Goal: Task Accomplishment & Management: Manage account settings

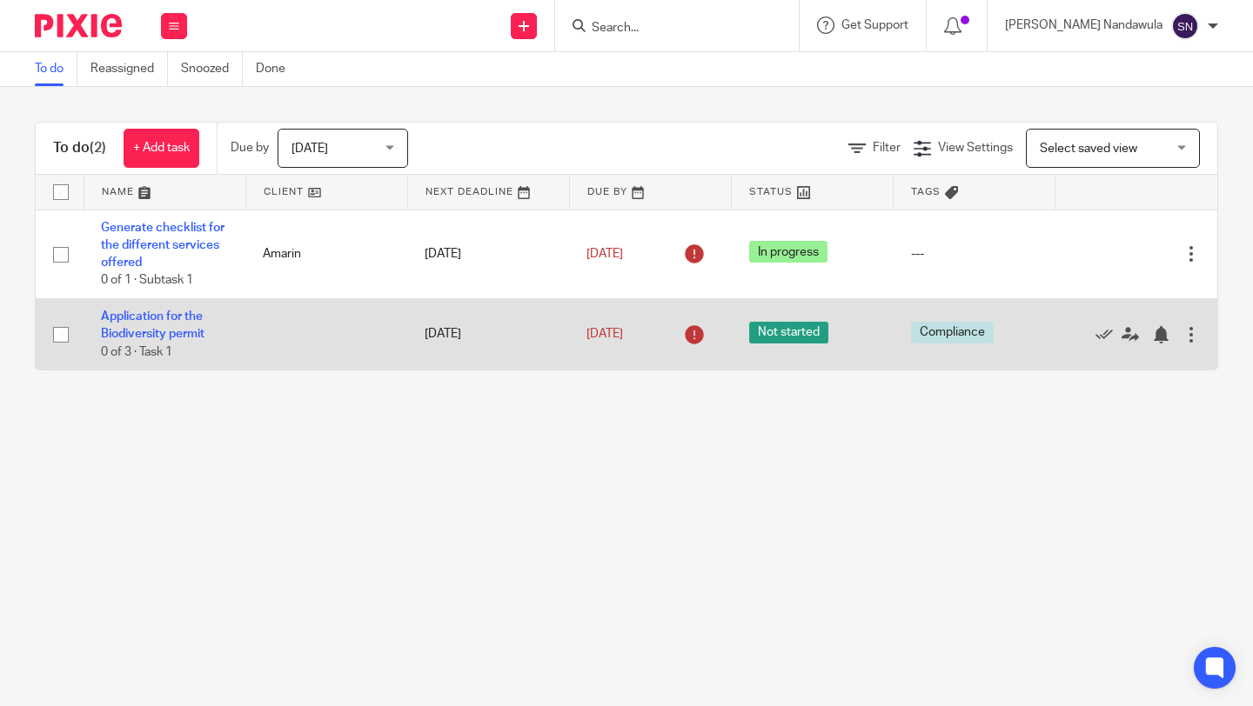
click at [1197, 340] on div at bounding box center [1190, 334] width 17 height 17
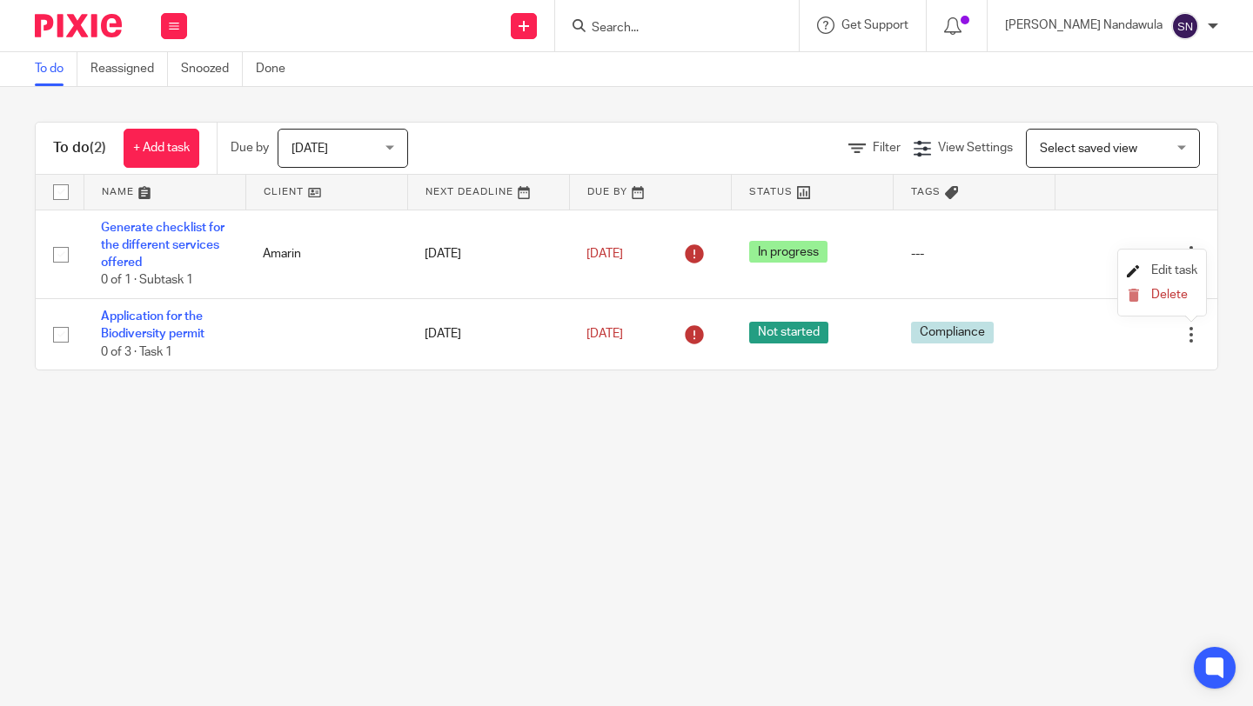
click at [1169, 277] on span "Edit task" at bounding box center [1174, 270] width 46 height 12
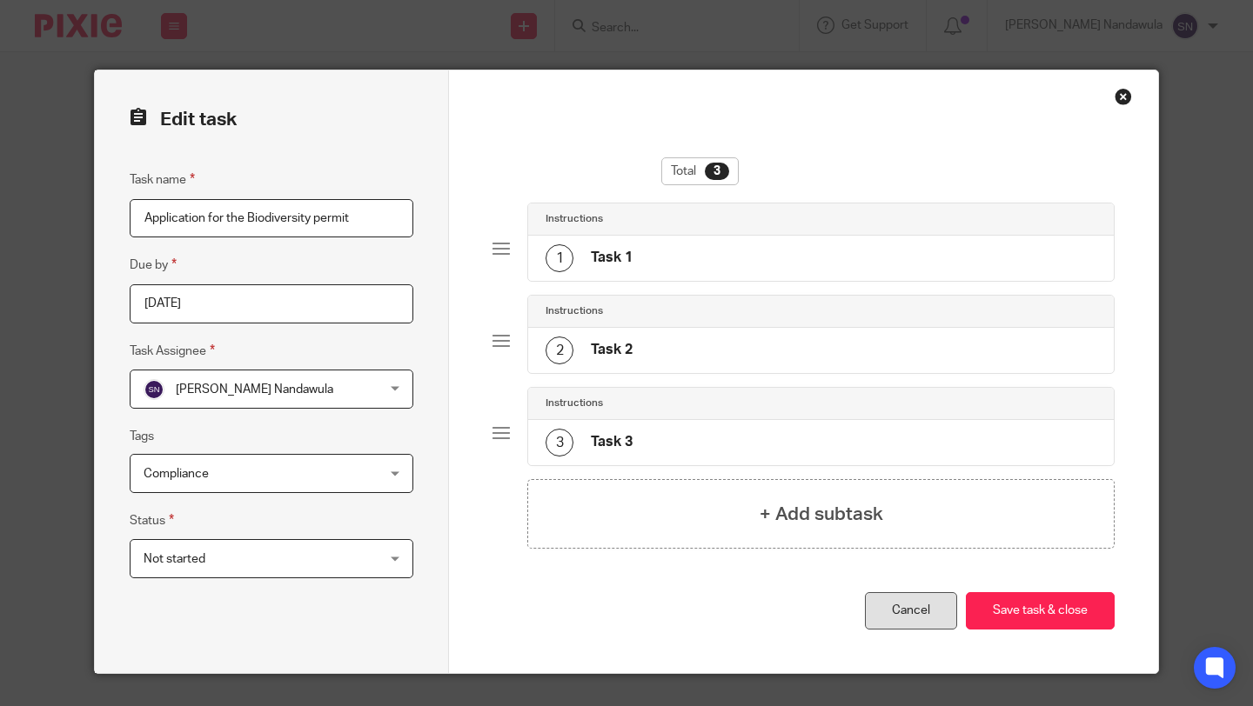
click at [919, 613] on link "Cancel" at bounding box center [911, 610] width 92 height 37
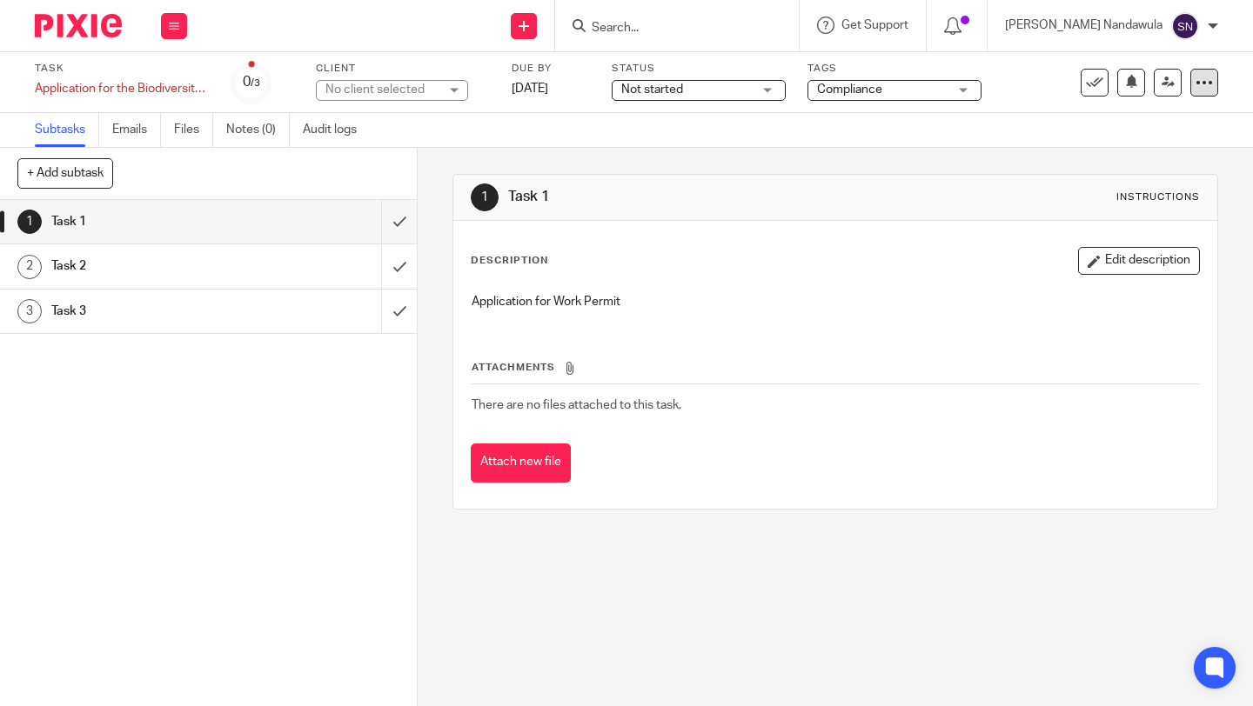
click at [1203, 82] on icon at bounding box center [1203, 82] width 17 height 17
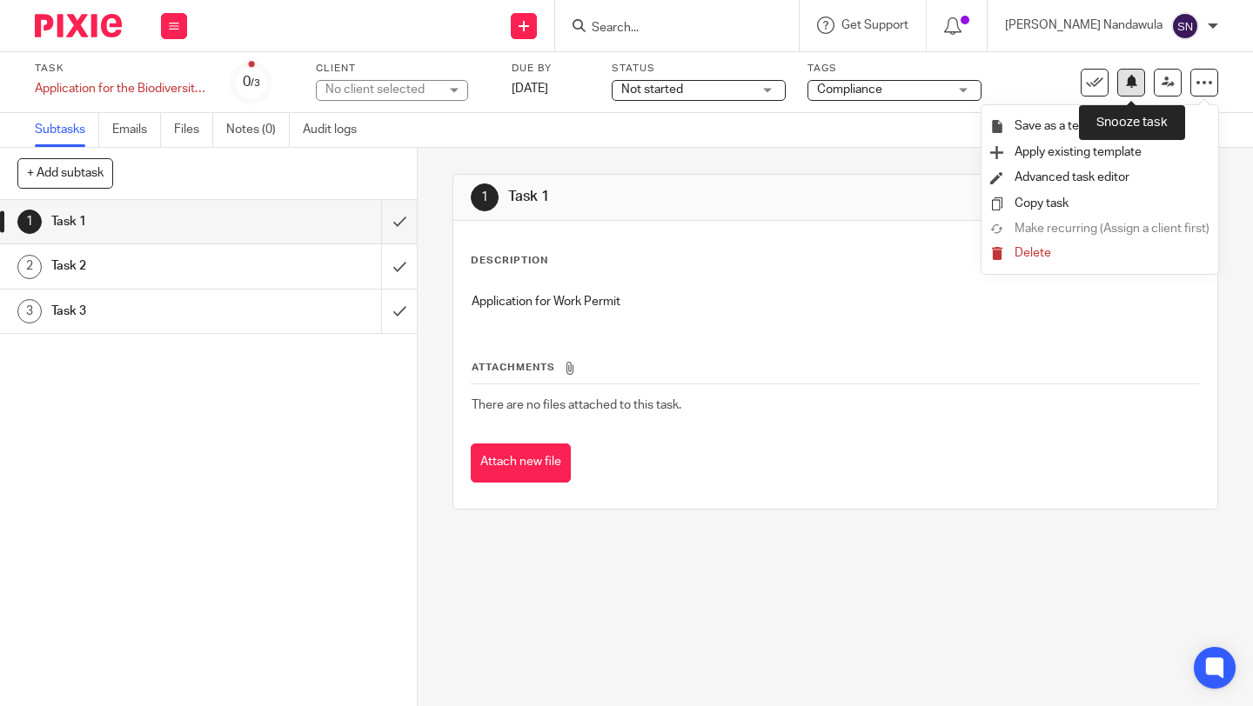
click at [1127, 86] on icon at bounding box center [1131, 81] width 13 height 13
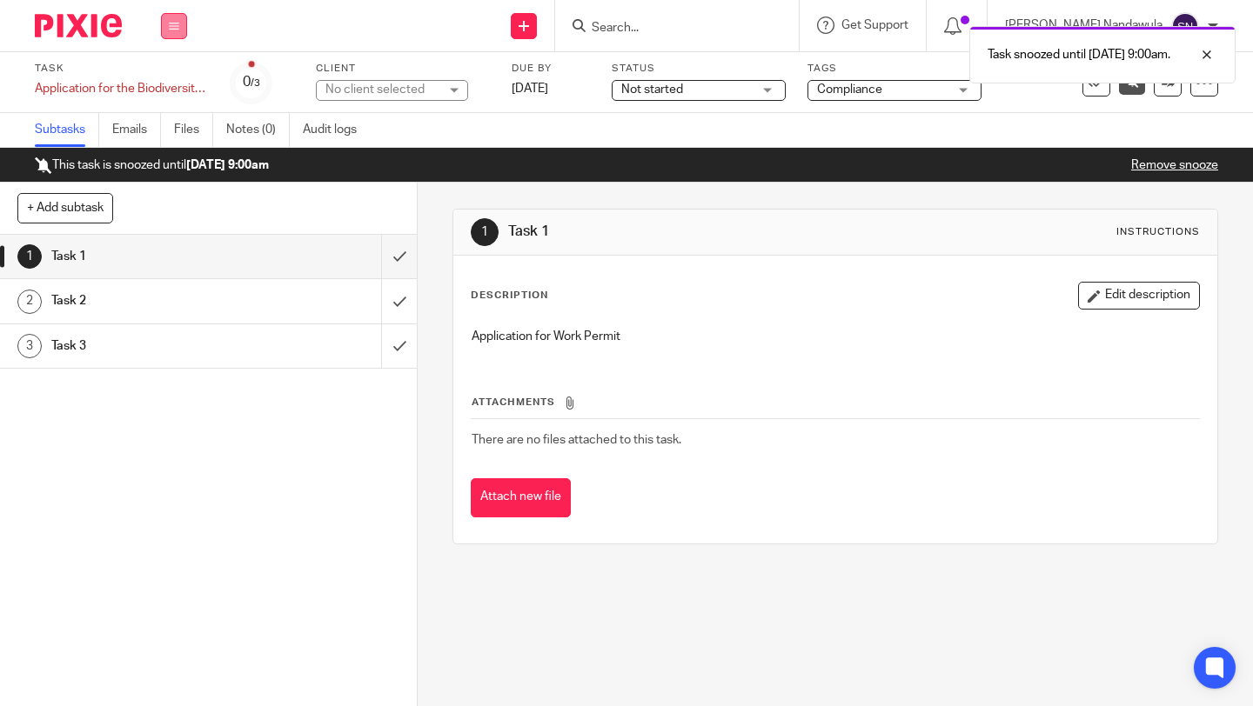
click at [173, 37] on button at bounding box center [174, 26] width 26 height 26
click at [175, 82] on link "Work" at bounding box center [165, 81] width 30 height 12
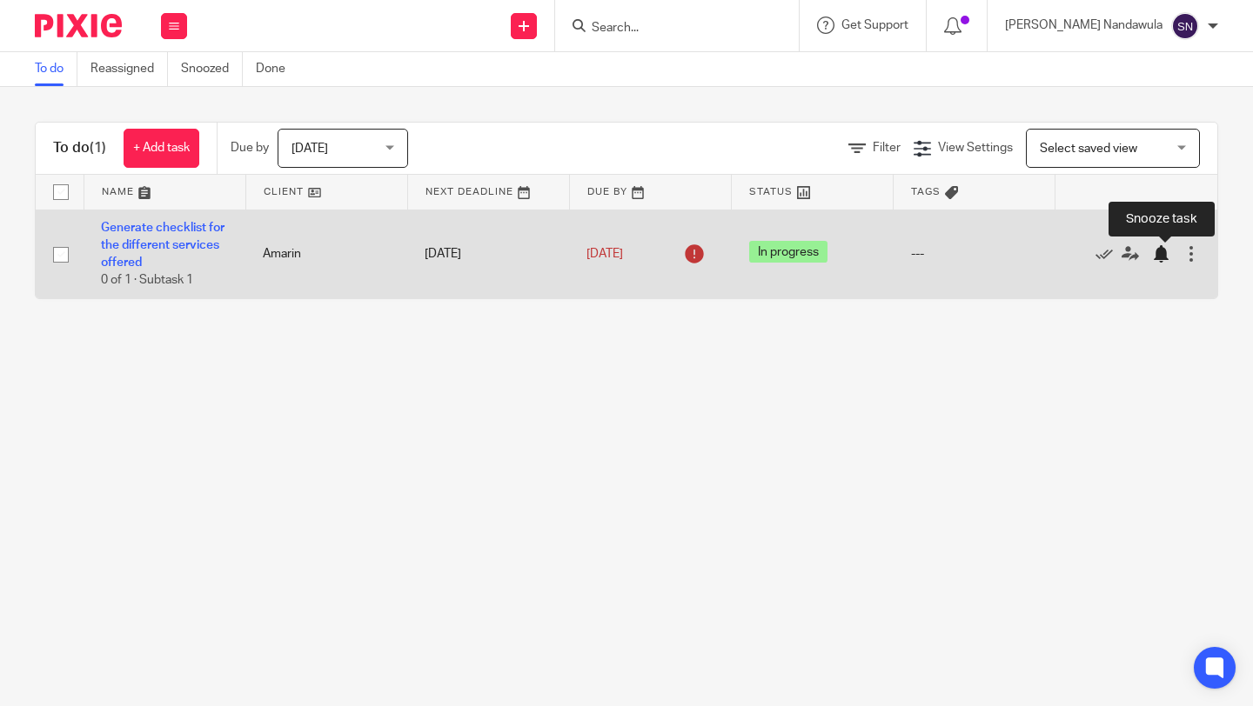
click at [1159, 254] on div at bounding box center [1160, 253] width 17 height 17
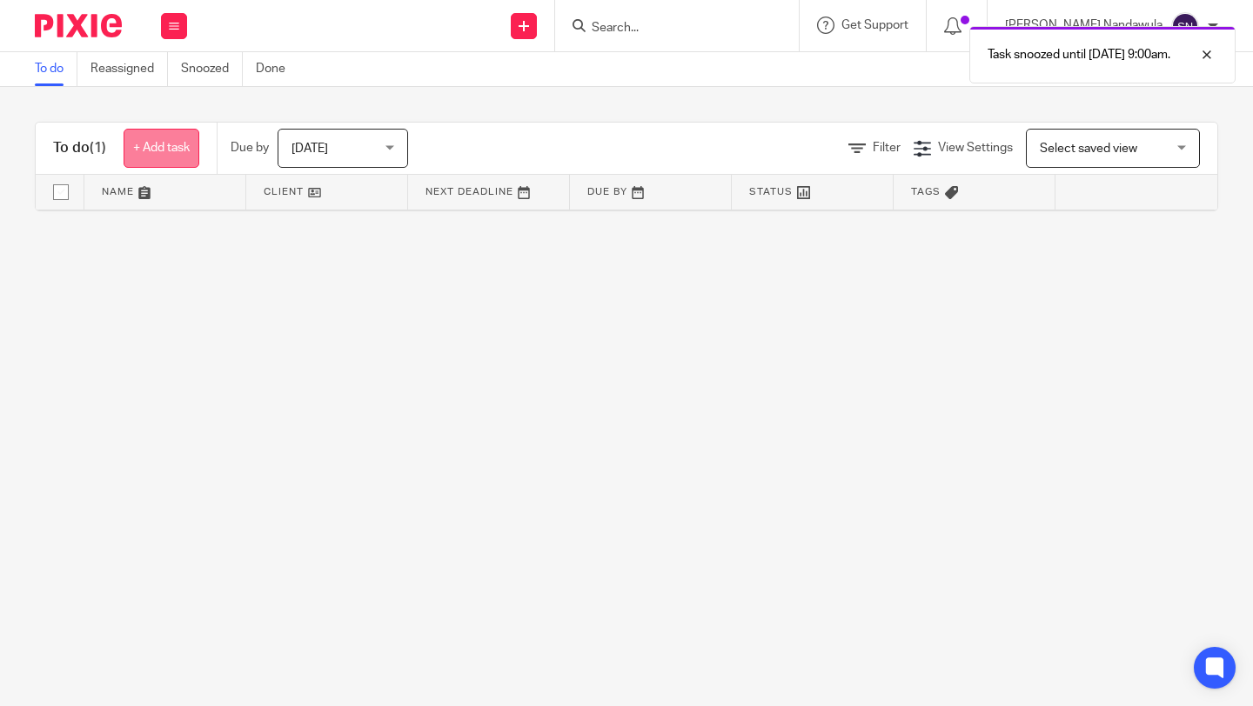
click at [166, 148] on link "+ Add task" at bounding box center [162, 148] width 76 height 39
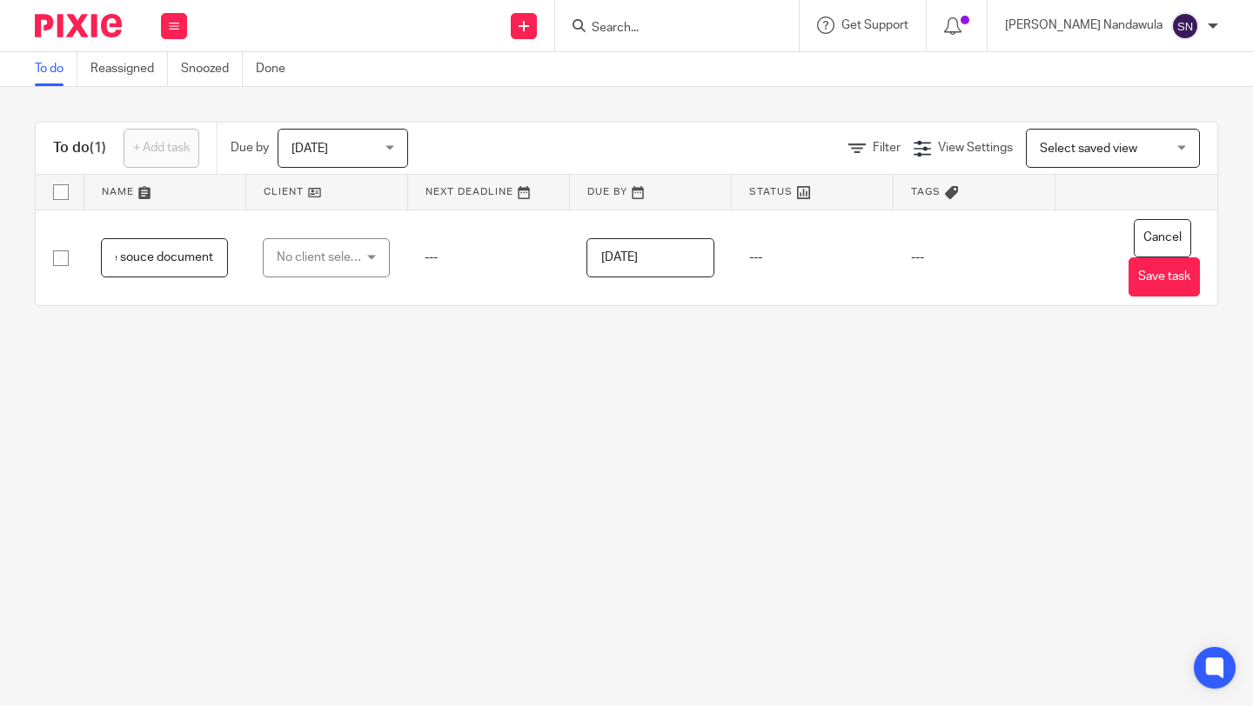
scroll to position [0, 207]
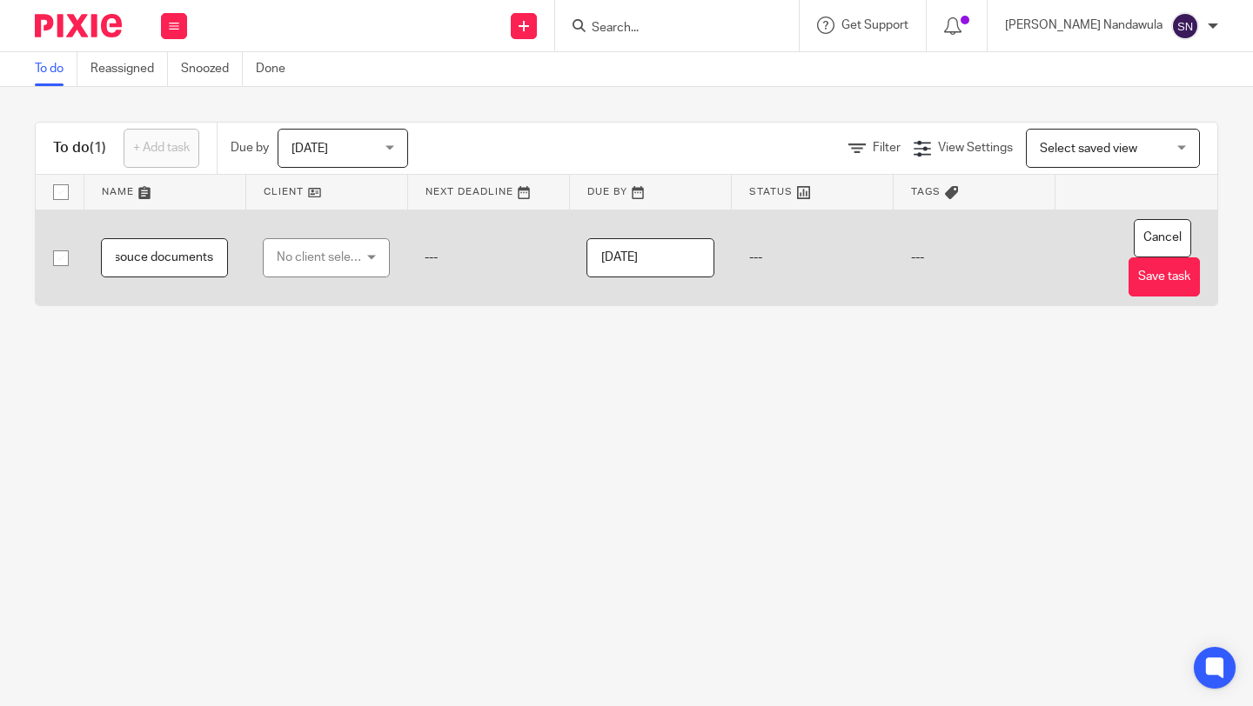
type input "Implementation of the changes in the souce documents"
click at [378, 258] on div "No client selected" at bounding box center [326, 257] width 127 height 39
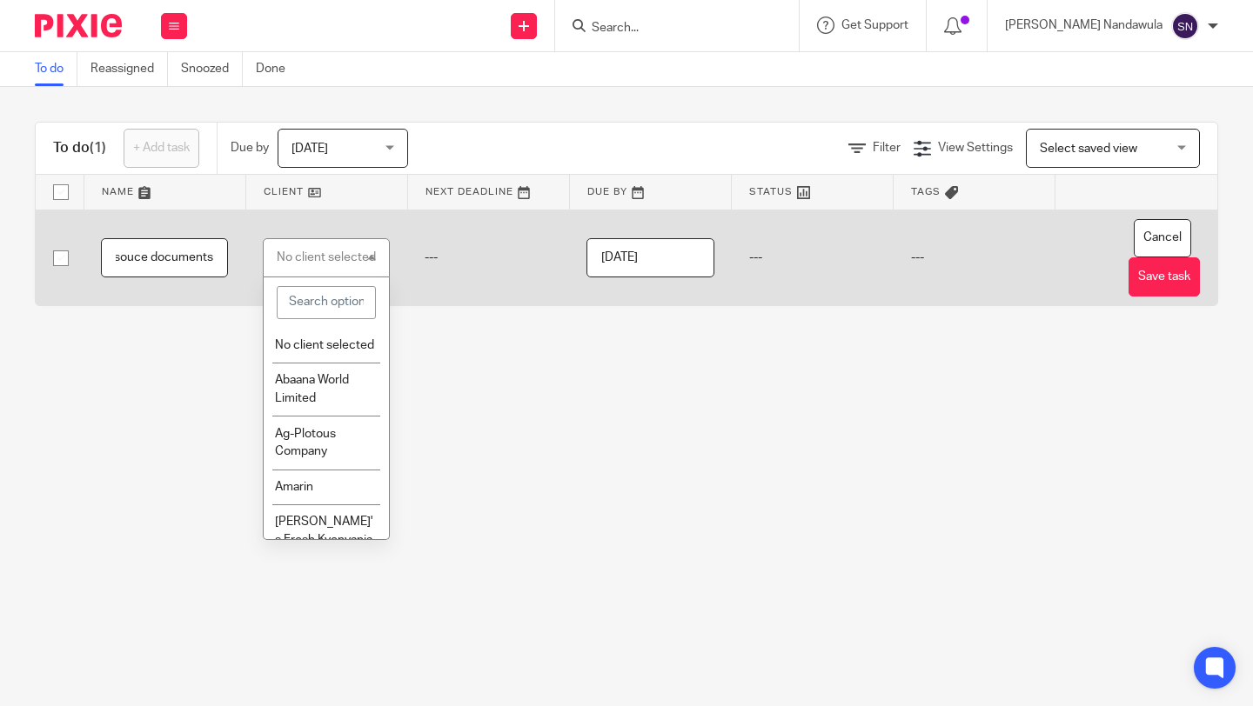
scroll to position [0, 0]
click at [344, 499] on li "Amarin" at bounding box center [326, 488] width 125 height 36
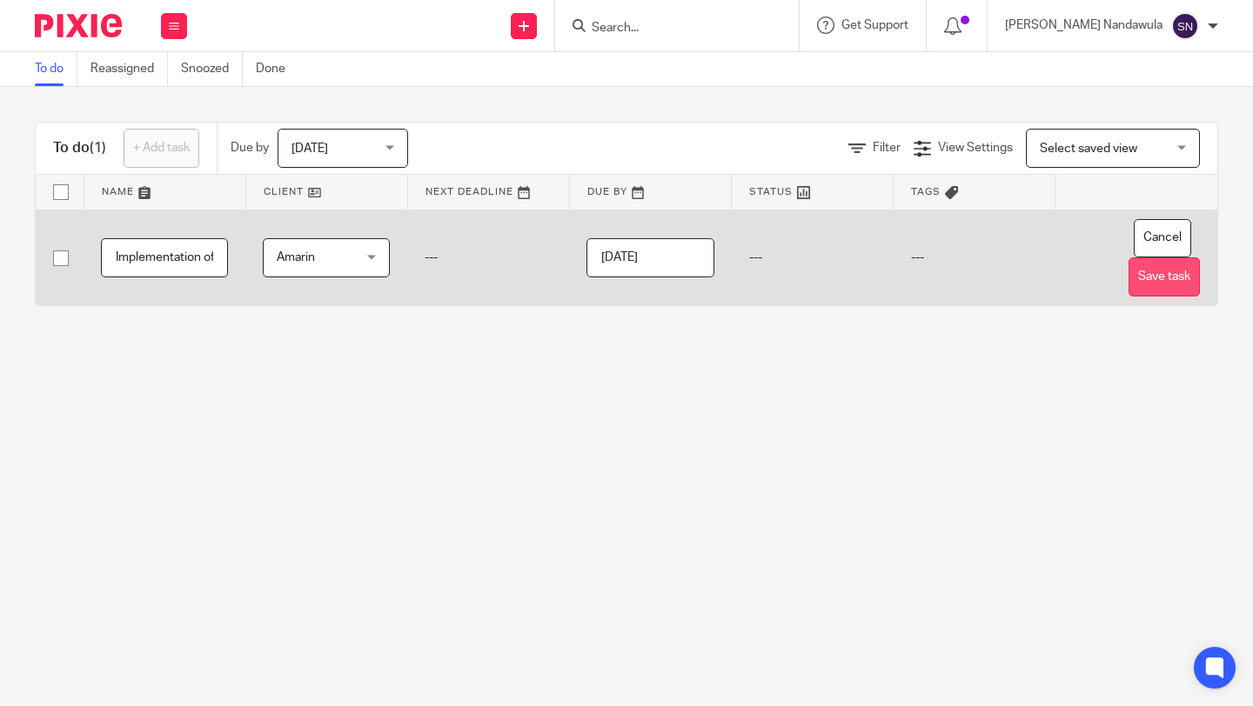
click at [1149, 273] on button "Save task" at bounding box center [1163, 276] width 71 height 39
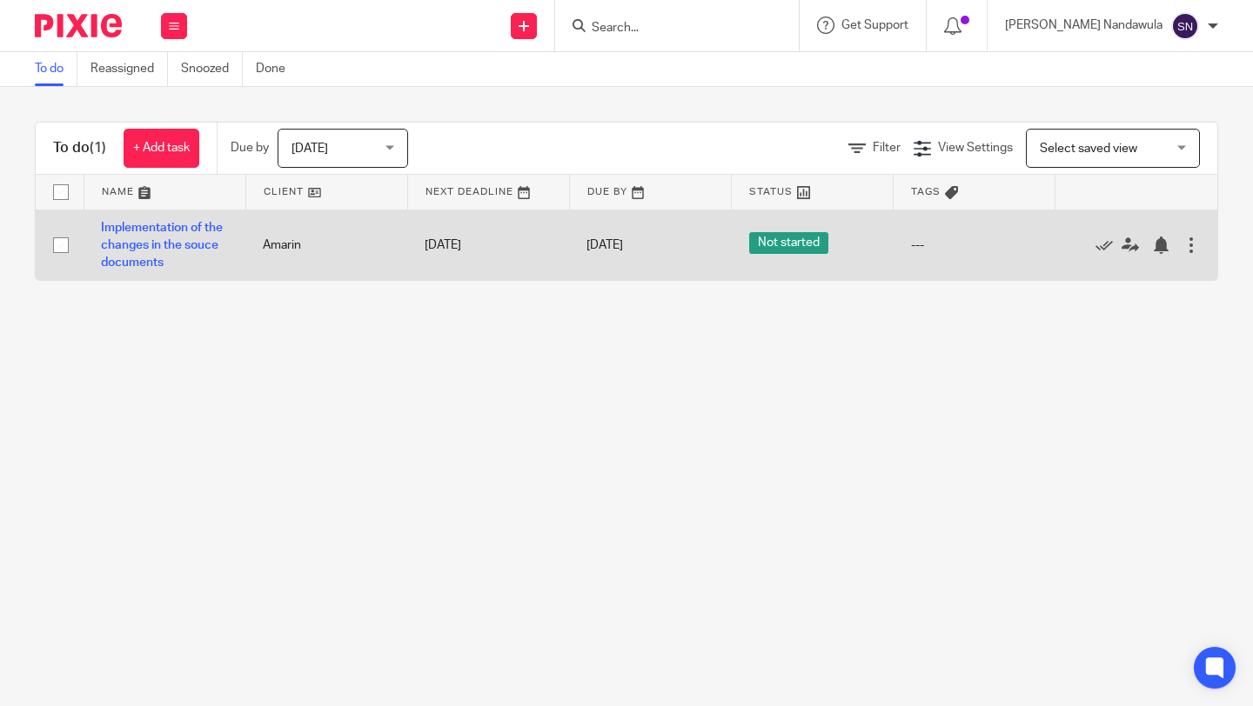
click at [1184, 252] on div at bounding box center [1190, 245] width 17 height 17
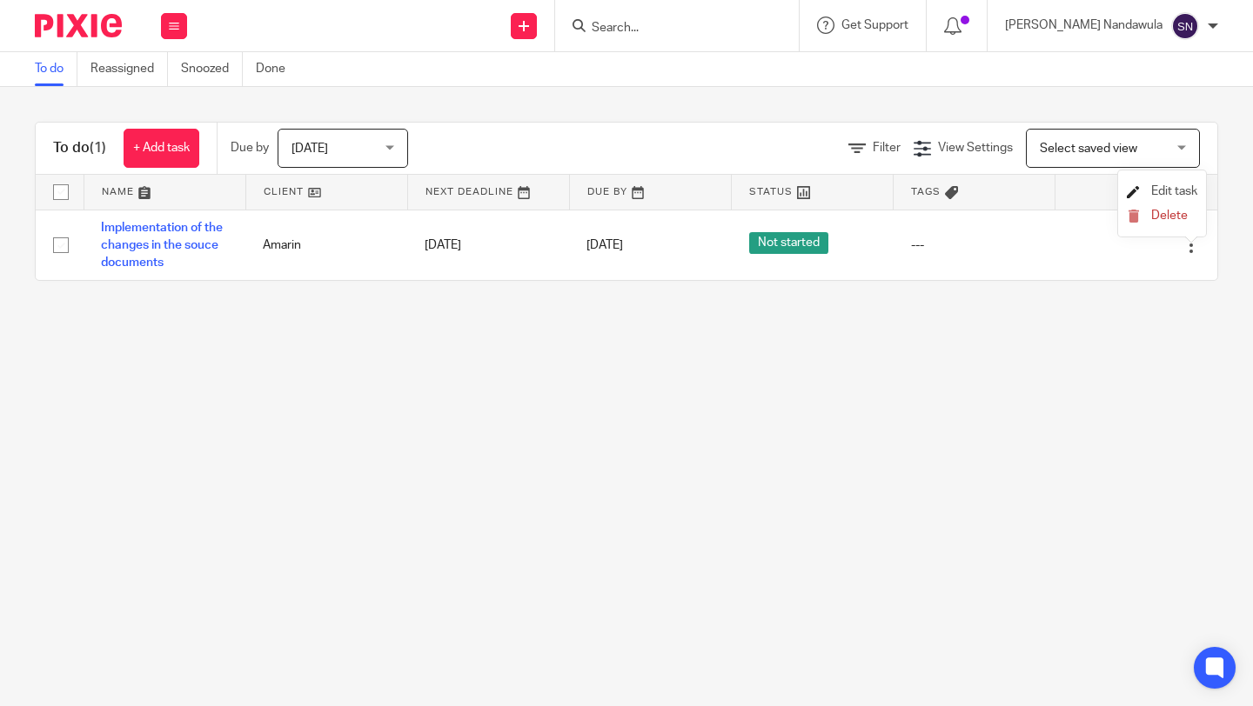
click at [1166, 196] on span "Edit task" at bounding box center [1174, 191] width 46 height 12
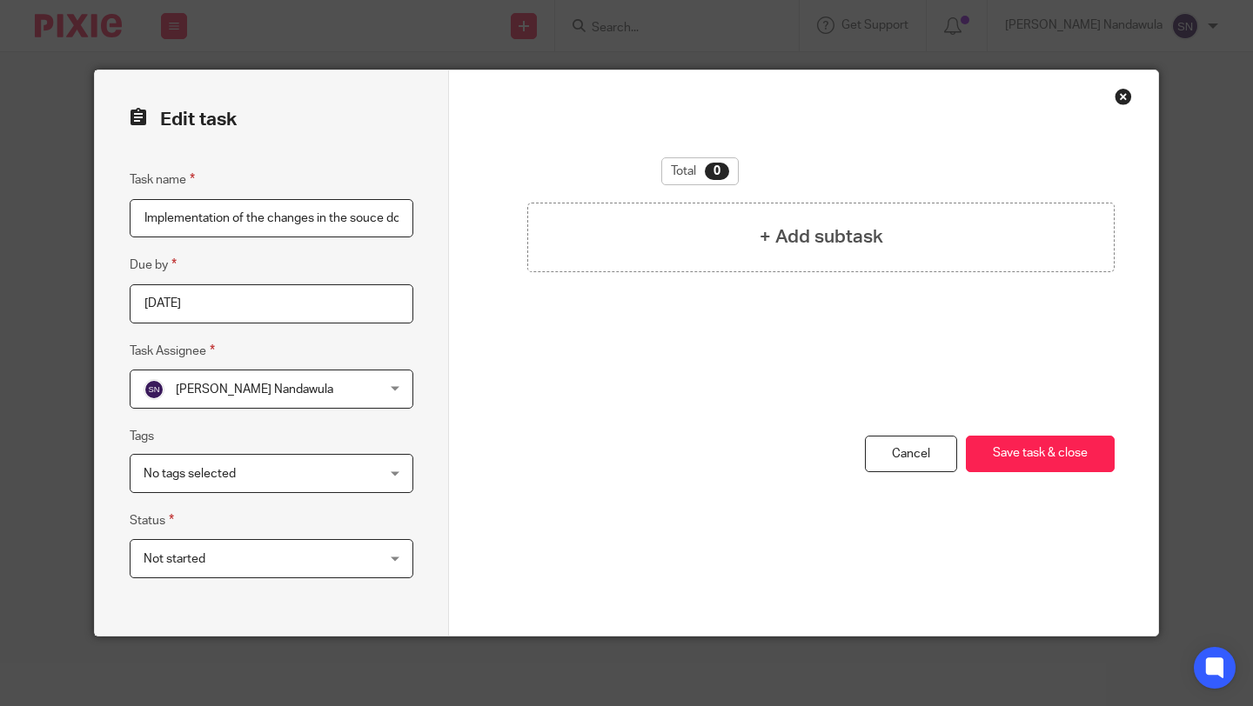
scroll to position [0, 51]
click at [393, 559] on div "Not started Not started" at bounding box center [272, 558] width 284 height 39
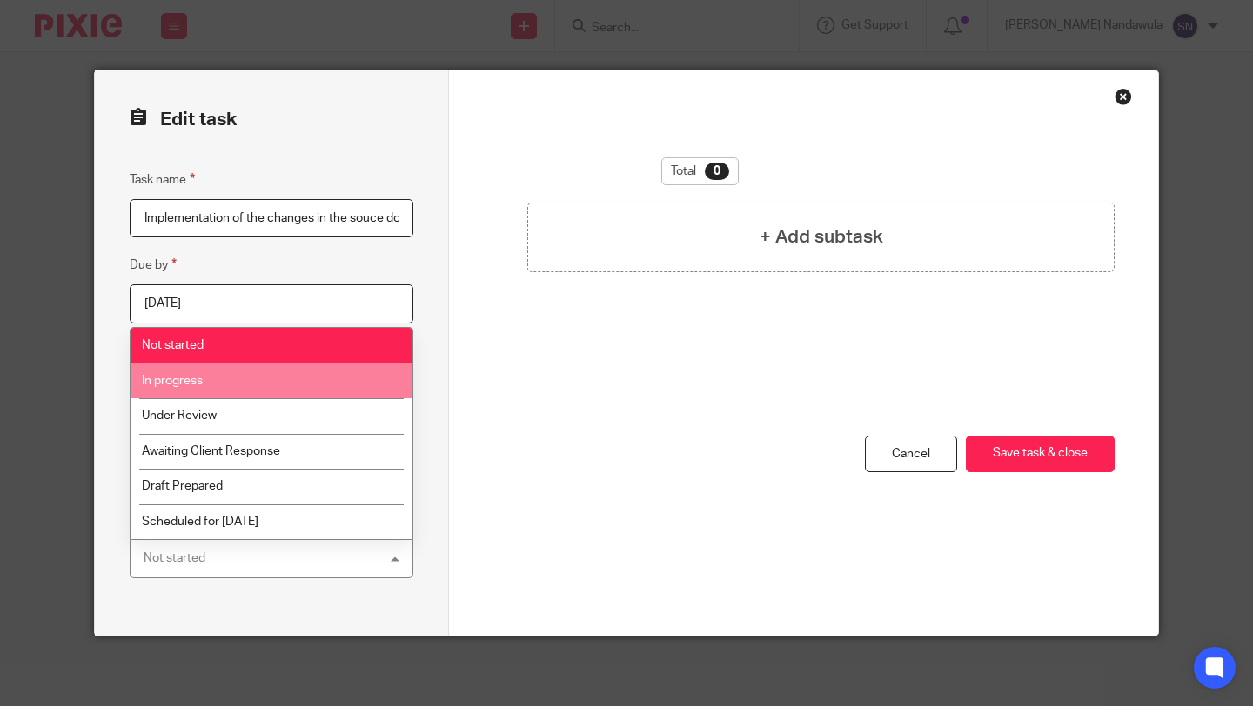
click at [305, 378] on li "In progress" at bounding box center [271, 381] width 282 height 36
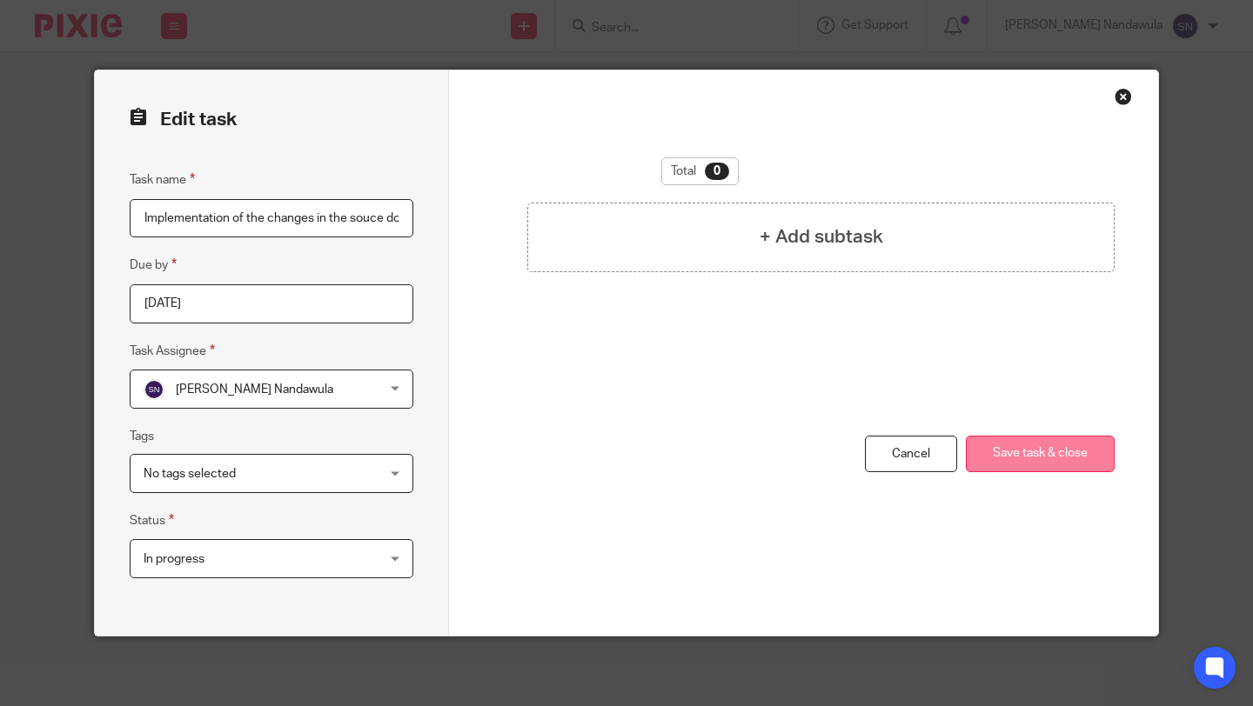
click at [1052, 444] on button "Save task & close" at bounding box center [1040, 454] width 149 height 37
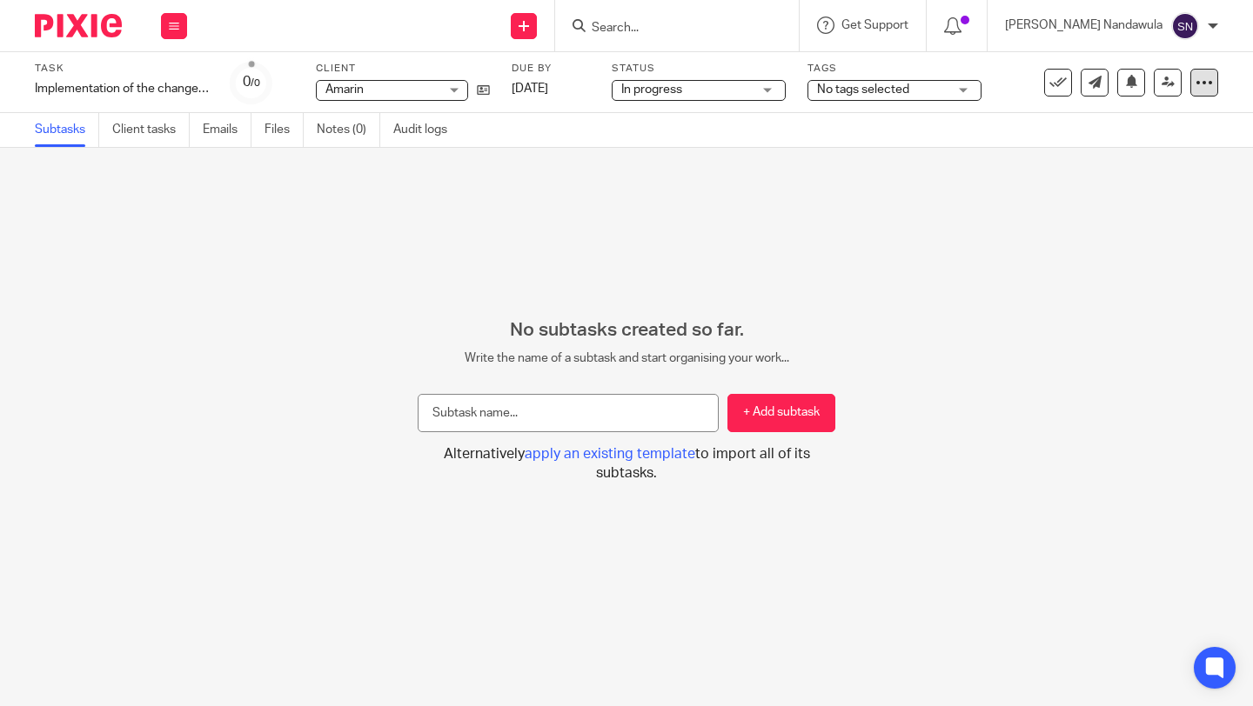
click at [1201, 85] on icon at bounding box center [1203, 82] width 17 height 17
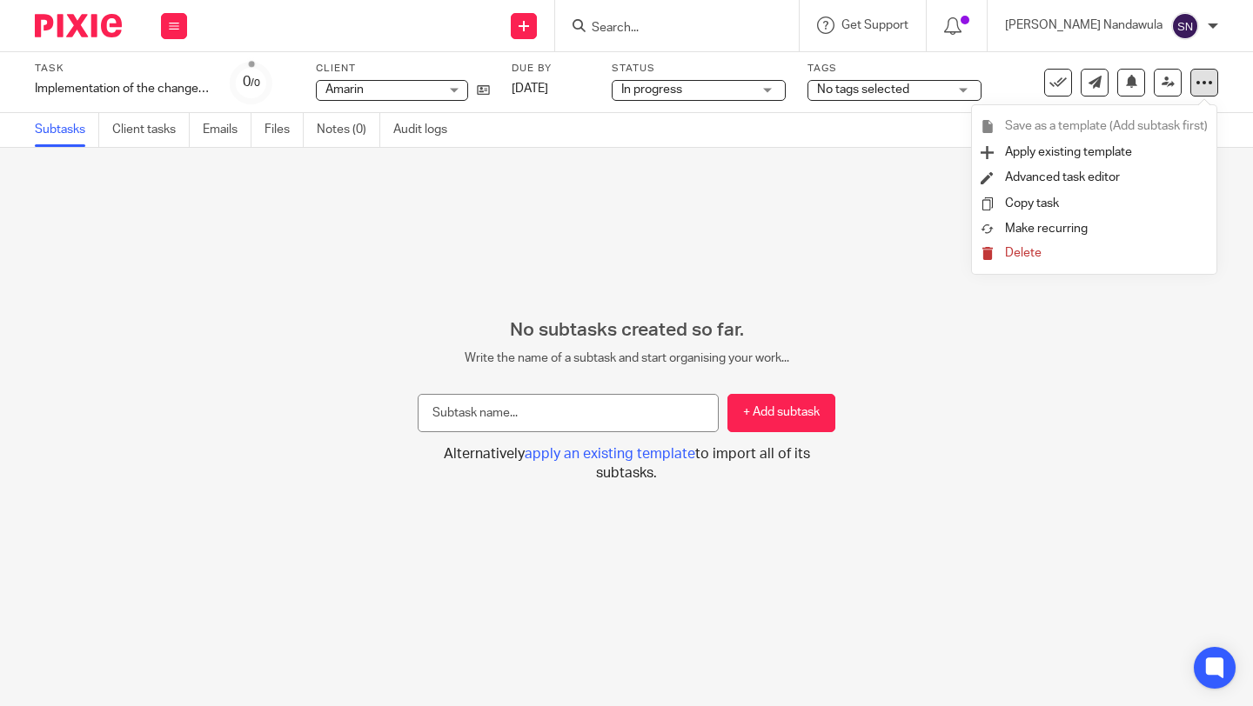
click at [1194, 87] on div at bounding box center [1204, 83] width 28 height 28
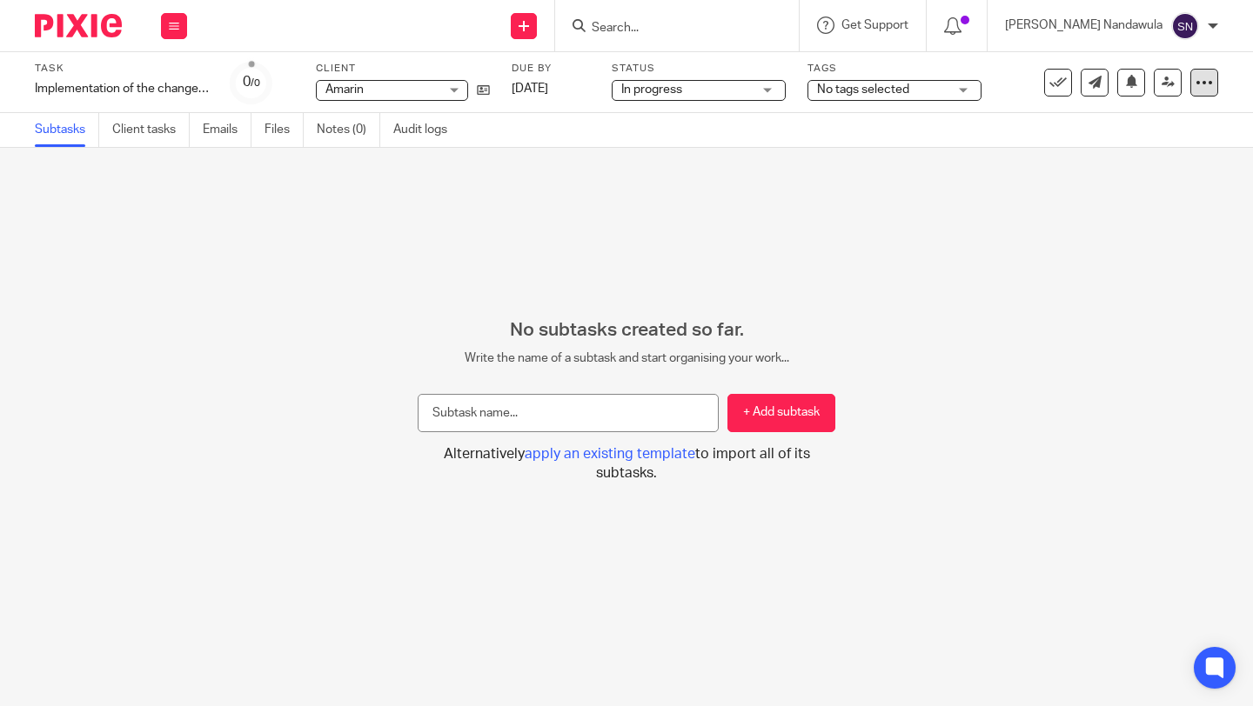
click at [1202, 83] on icon at bounding box center [1203, 82] width 17 height 17
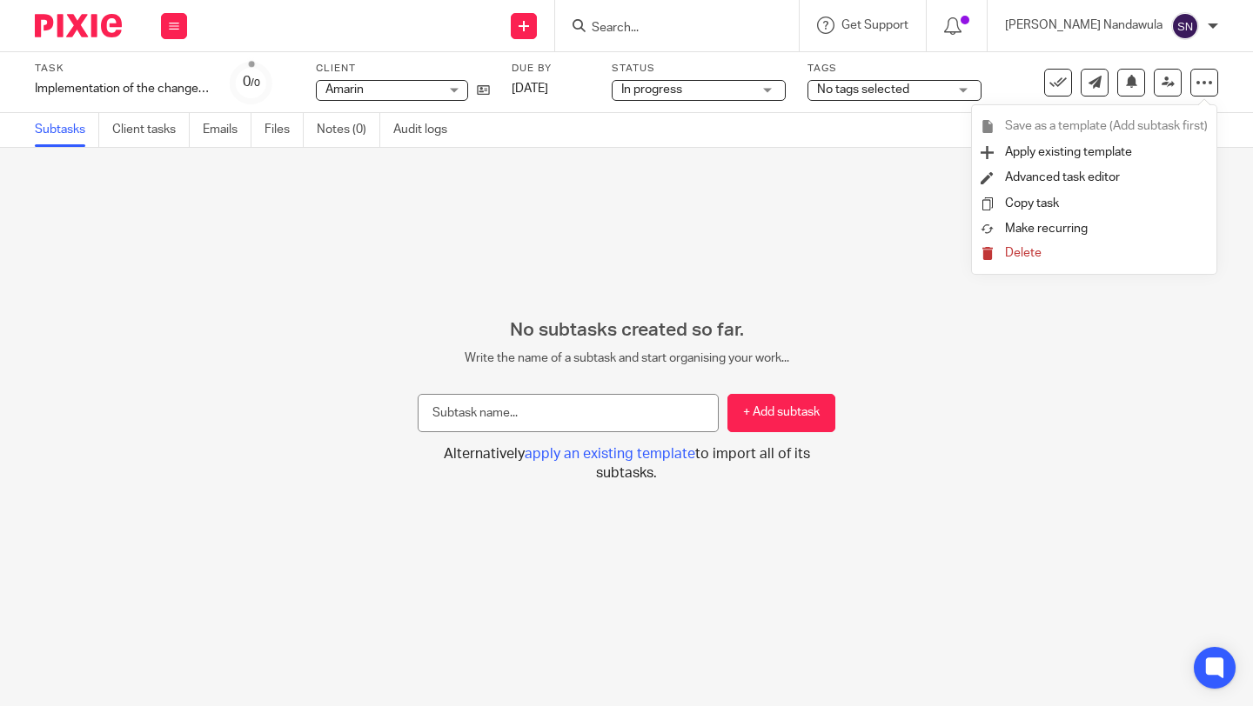
click at [457, 93] on div "Amarin Amarin" at bounding box center [392, 90] width 152 height 21
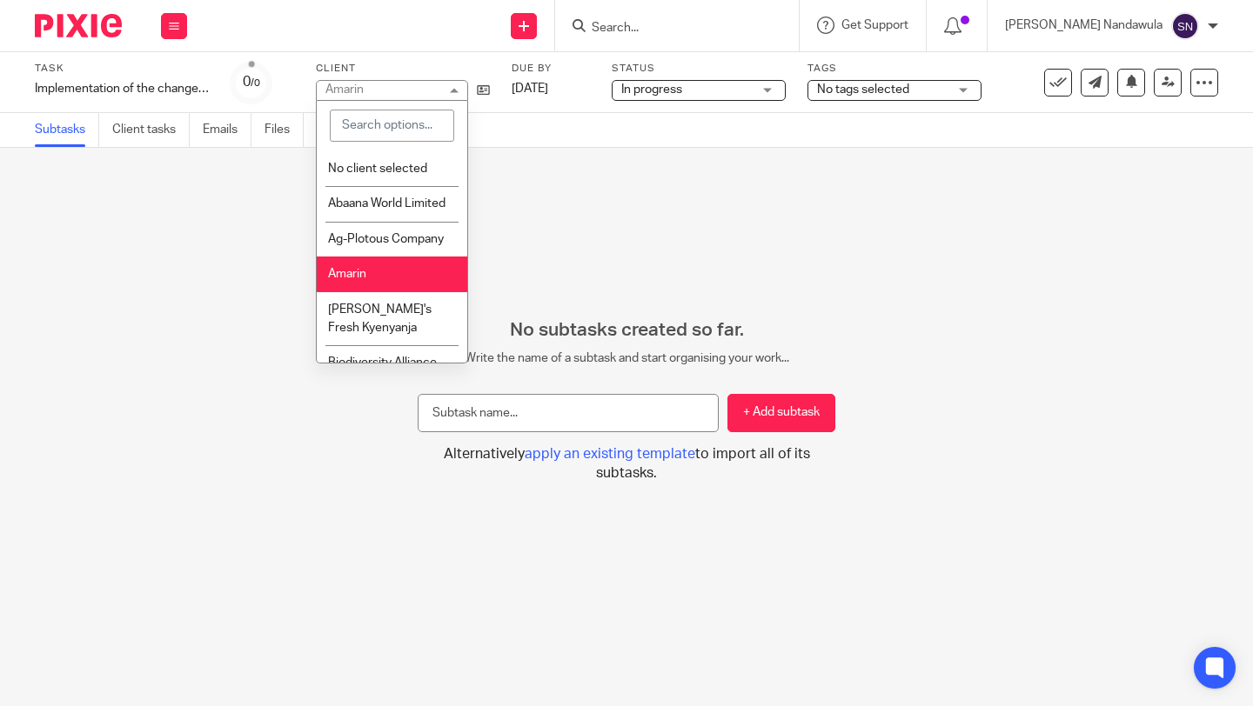
click at [778, 93] on div "In progress In progress" at bounding box center [699, 90] width 174 height 21
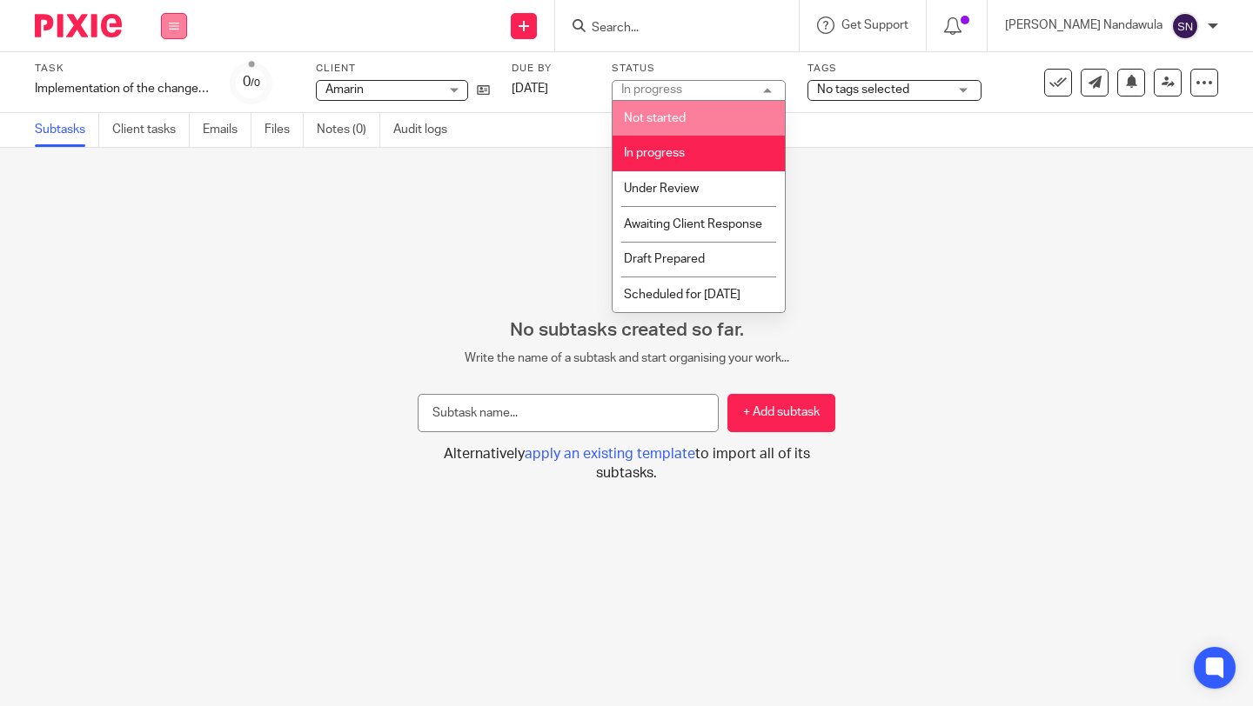
click at [171, 30] on icon at bounding box center [174, 26] width 10 height 10
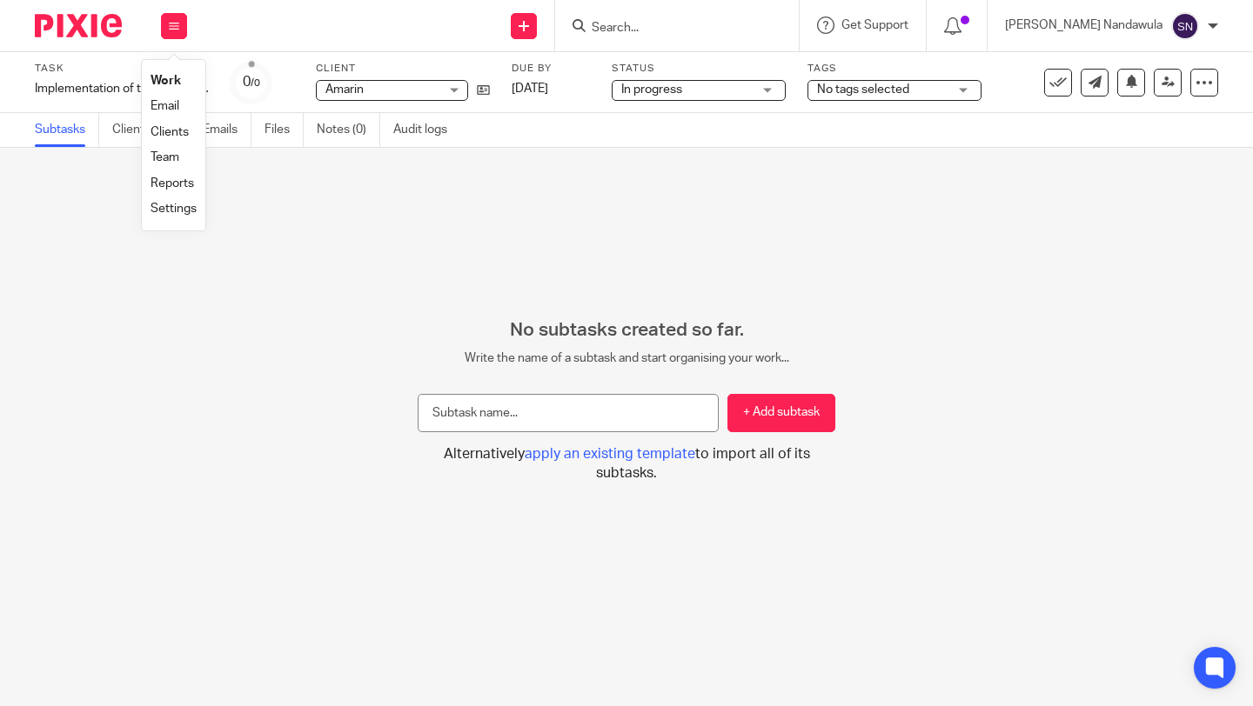
click at [176, 84] on link "Work" at bounding box center [165, 81] width 30 height 12
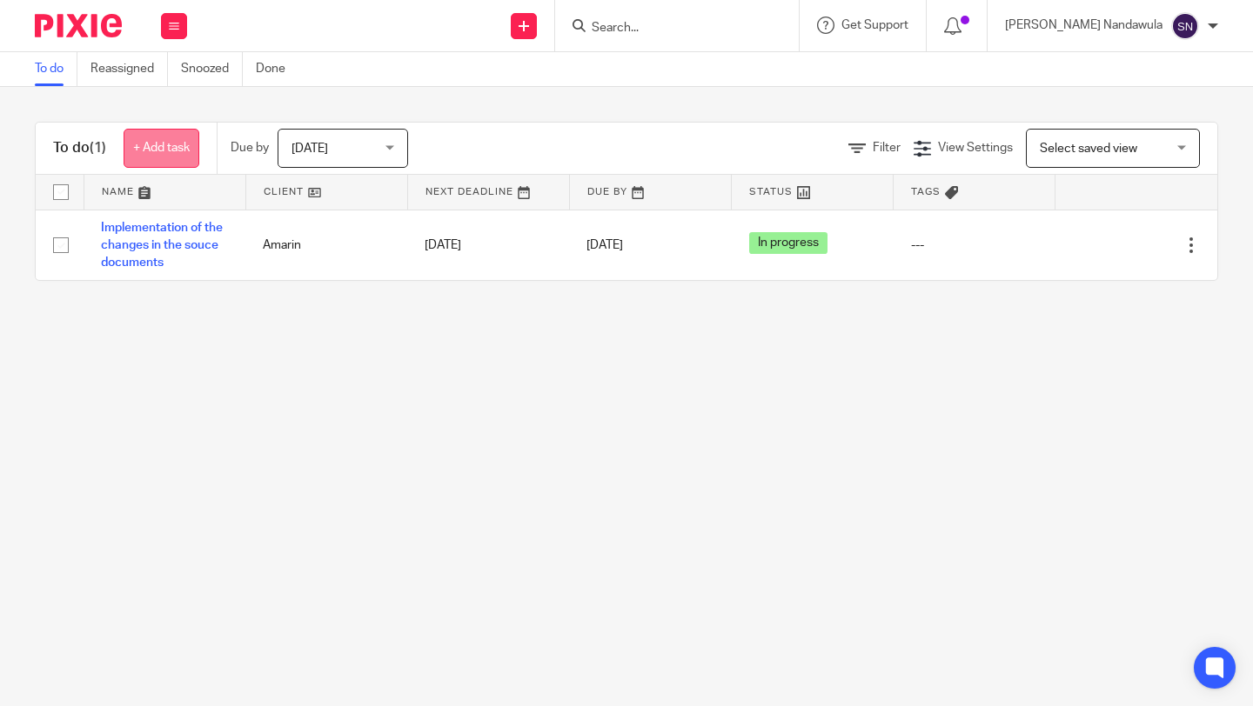
click at [162, 152] on link "+ Add task" at bounding box center [162, 148] width 76 height 39
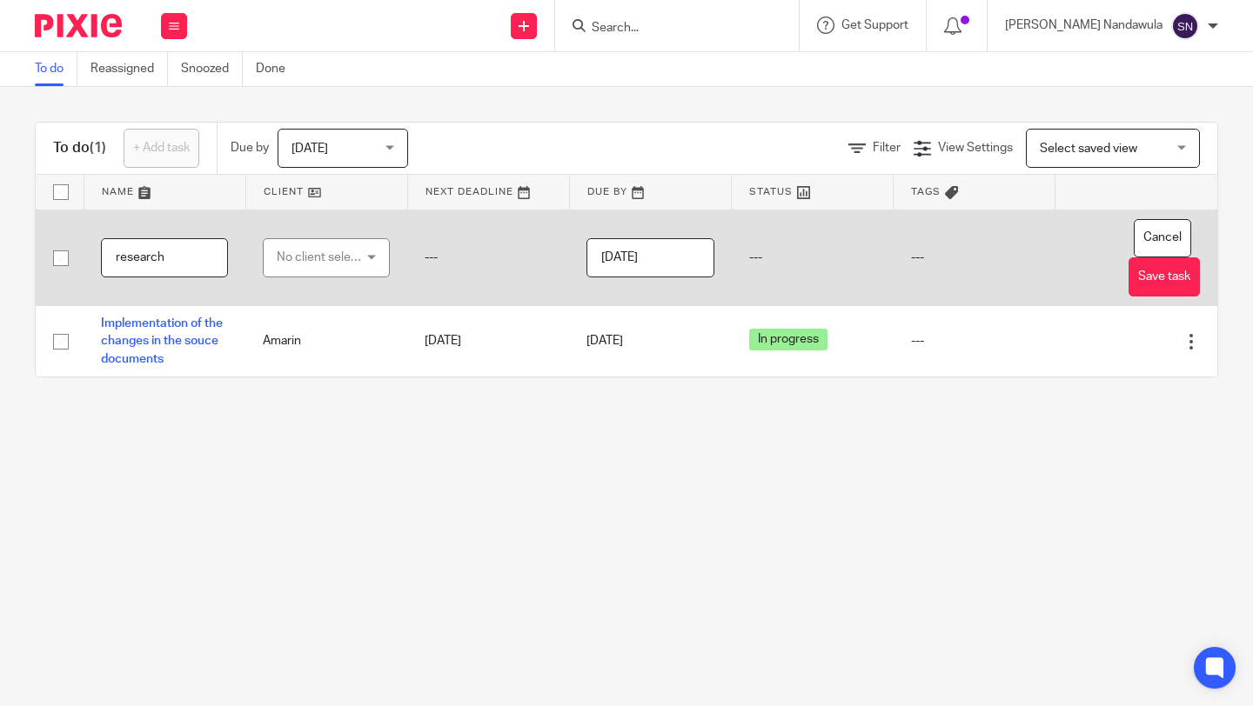
click at [124, 263] on input "research" at bounding box center [164, 257] width 127 height 39
click at [167, 253] on input "Research" at bounding box center [164, 257] width 127 height 39
click at [164, 263] on input "Research on the hire purchase operations on comppanies offering chattel hirepur…" at bounding box center [164, 257] width 127 height 39
type input "Research on the hire purchase operations on comppanies offering chattel hire pu…"
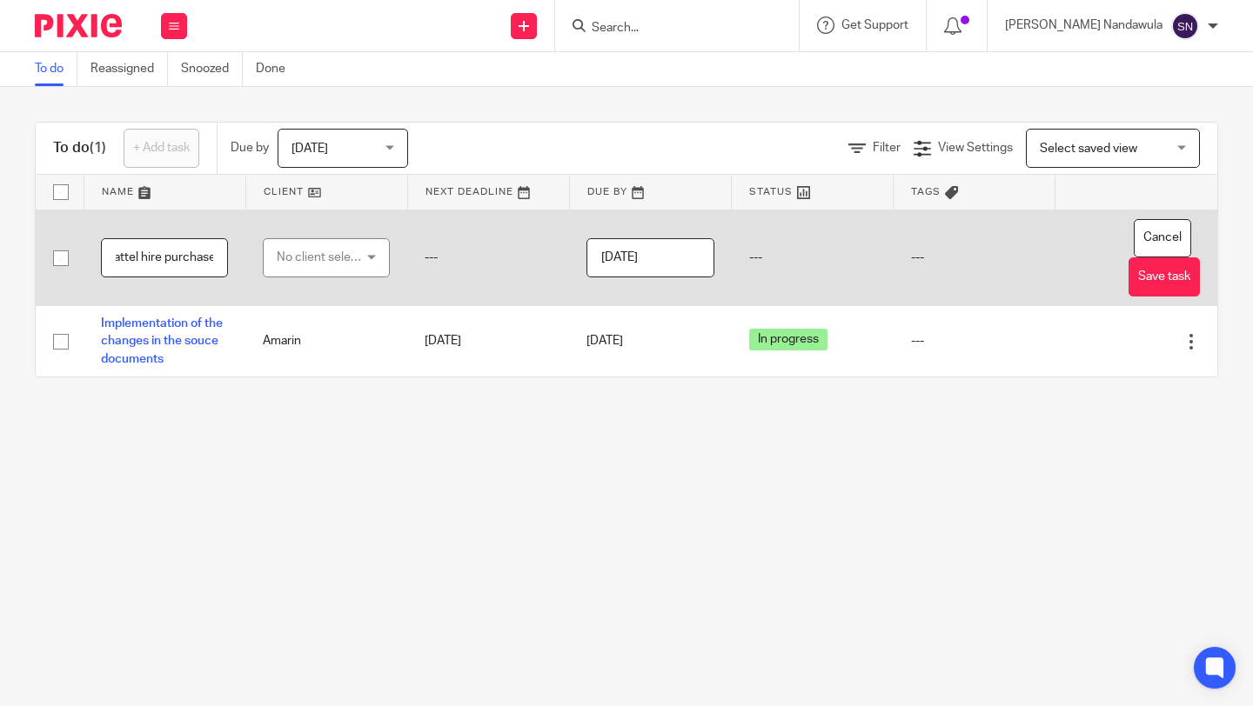
click at [362, 252] on div "No client selected" at bounding box center [322, 257] width 90 height 37
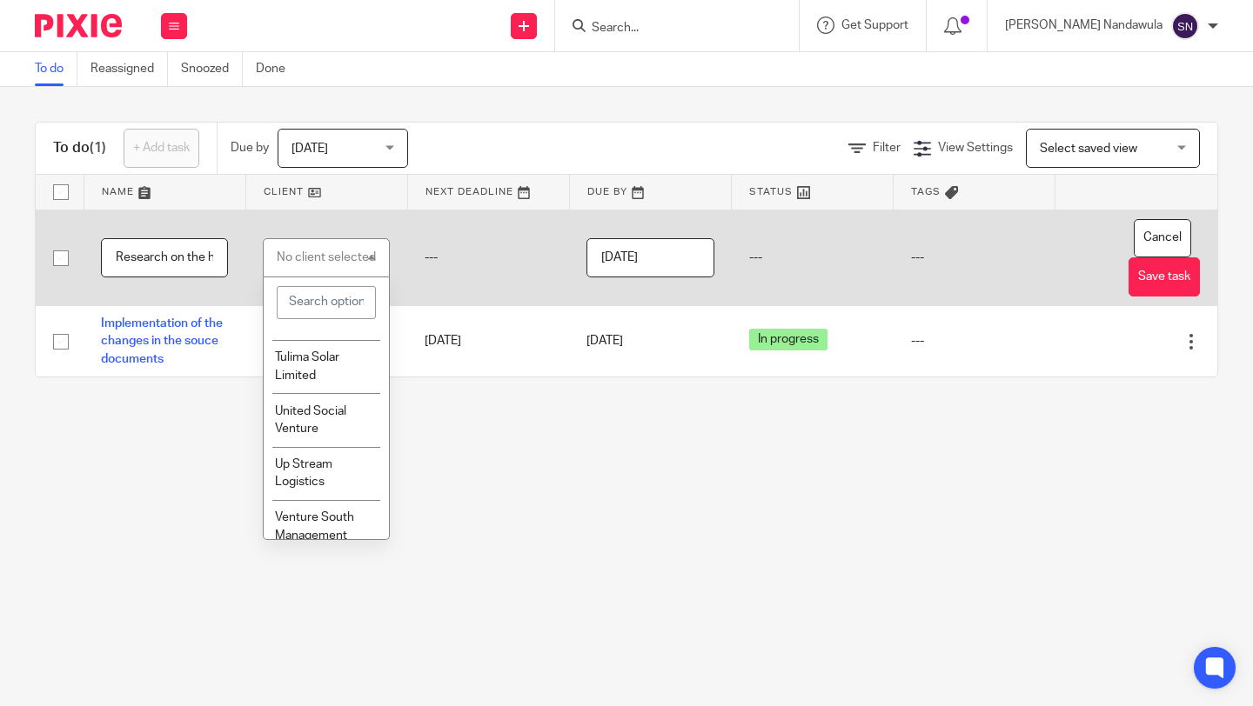
scroll to position [1335, 0]
click at [353, 391] on li "Tulima Solar Limited" at bounding box center [326, 364] width 125 height 53
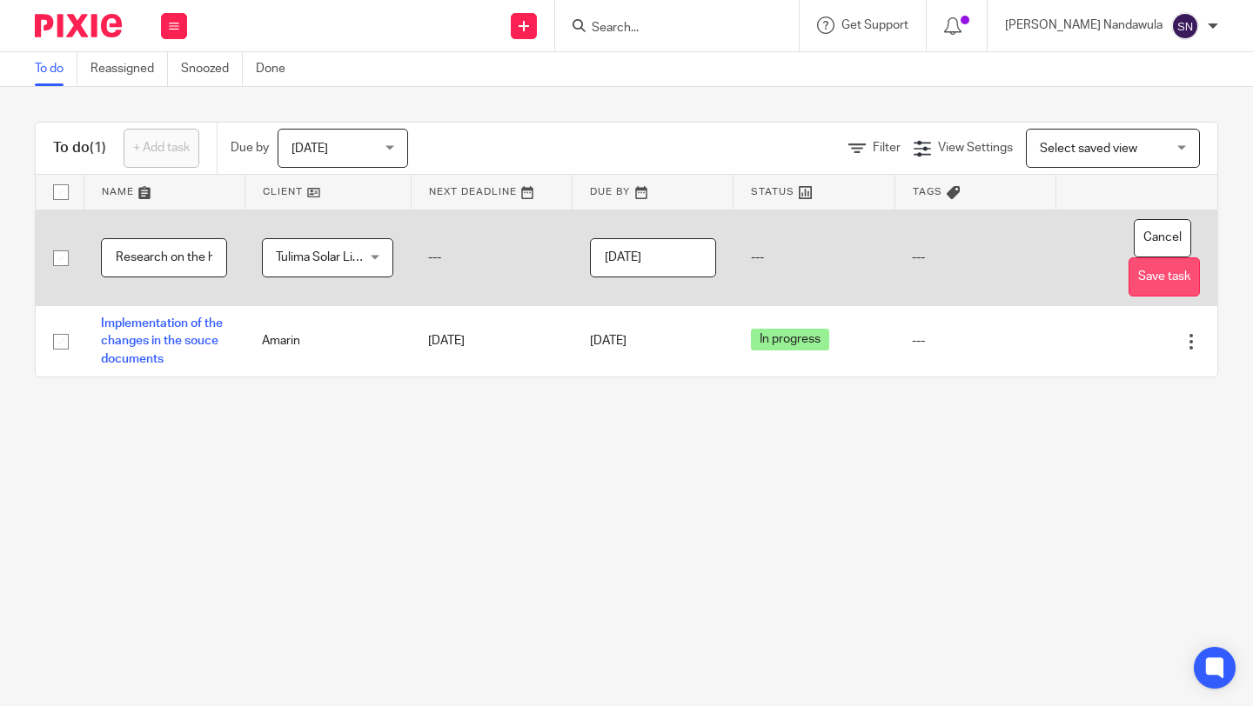
click at [1165, 280] on button "Save task" at bounding box center [1163, 276] width 71 height 39
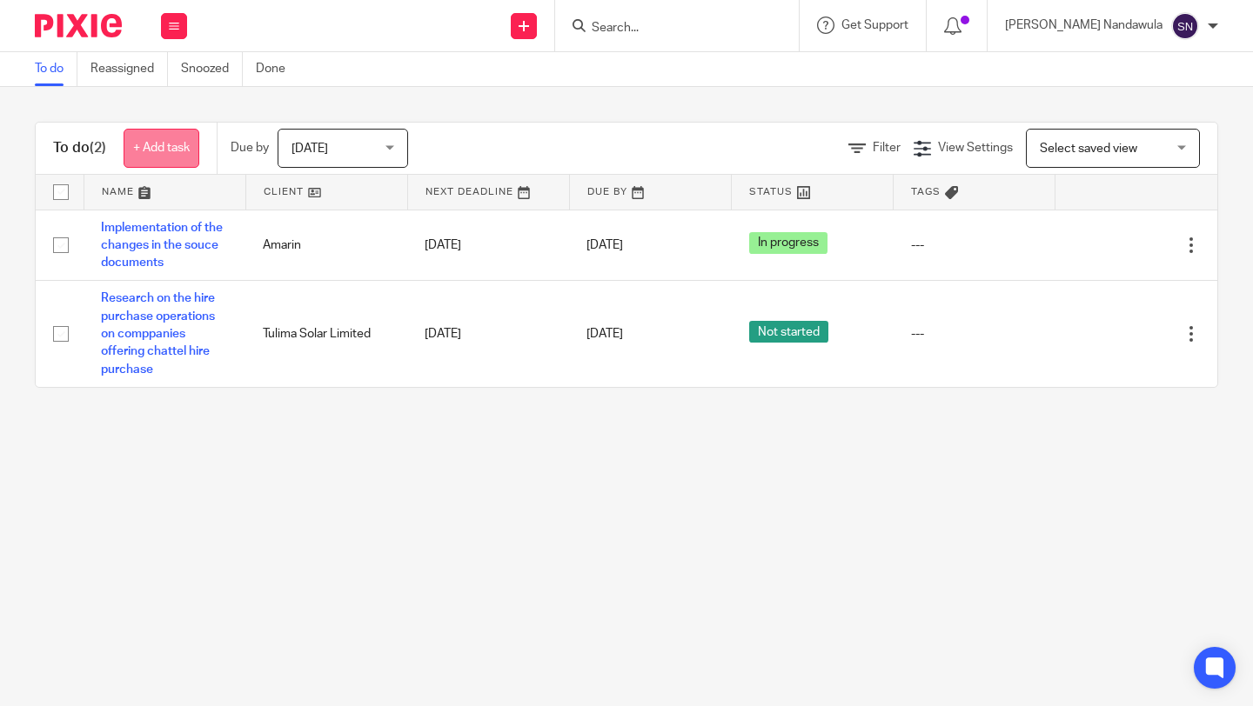
click at [161, 144] on link "+ Add task" at bounding box center [162, 148] width 76 height 39
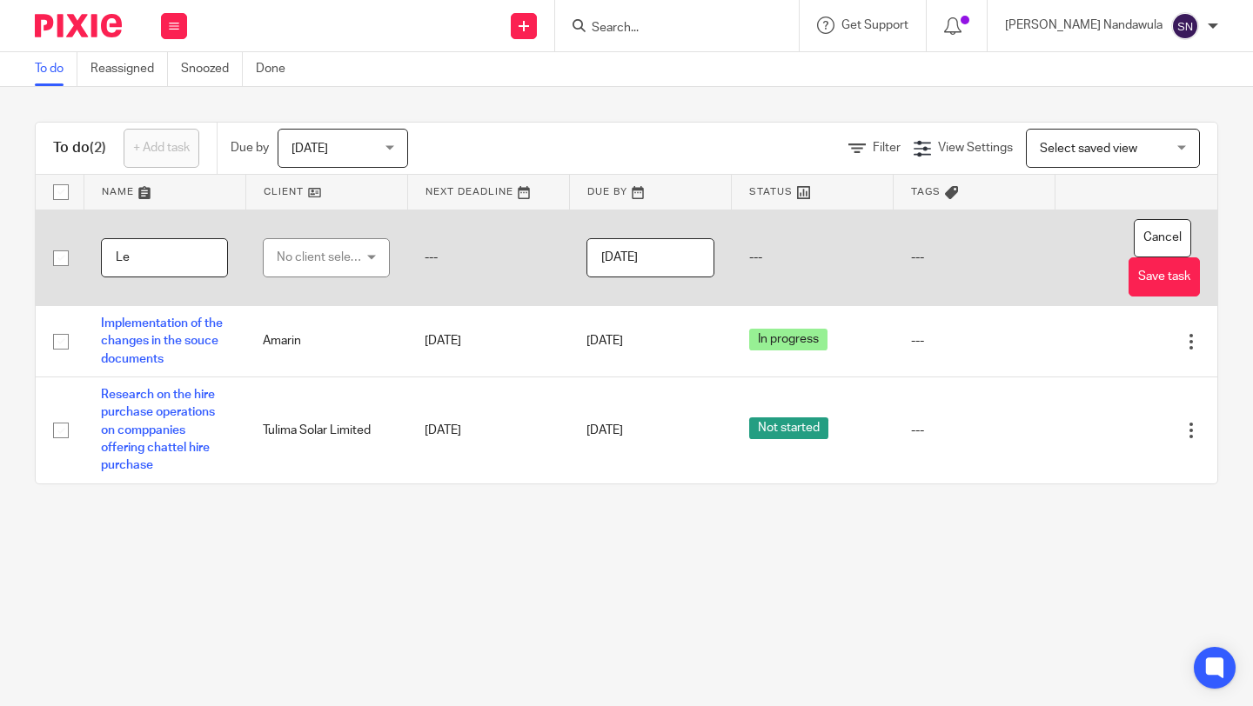
type input "L"
type input "b"
type input "Draft minutes of the client meeting"
click at [365, 259] on div "No client selected" at bounding box center [322, 257] width 90 height 37
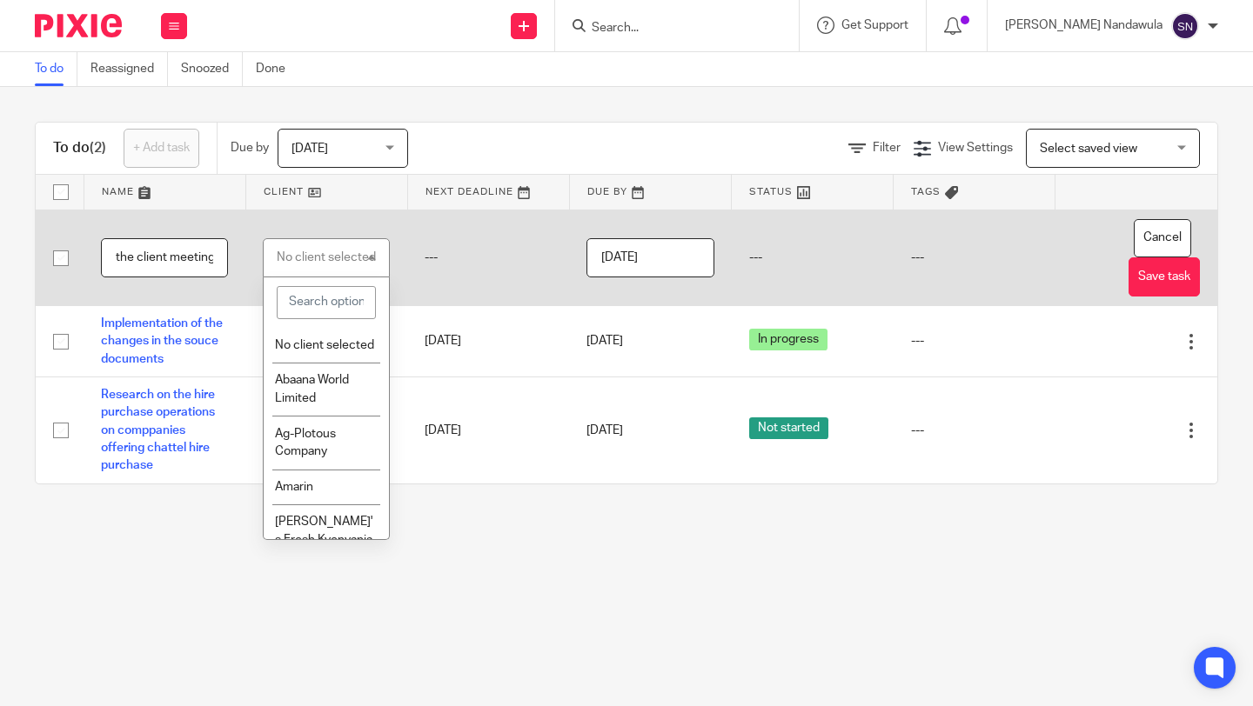
scroll to position [0, 0]
click at [358, 485] on li "Amarin" at bounding box center [326, 488] width 125 height 36
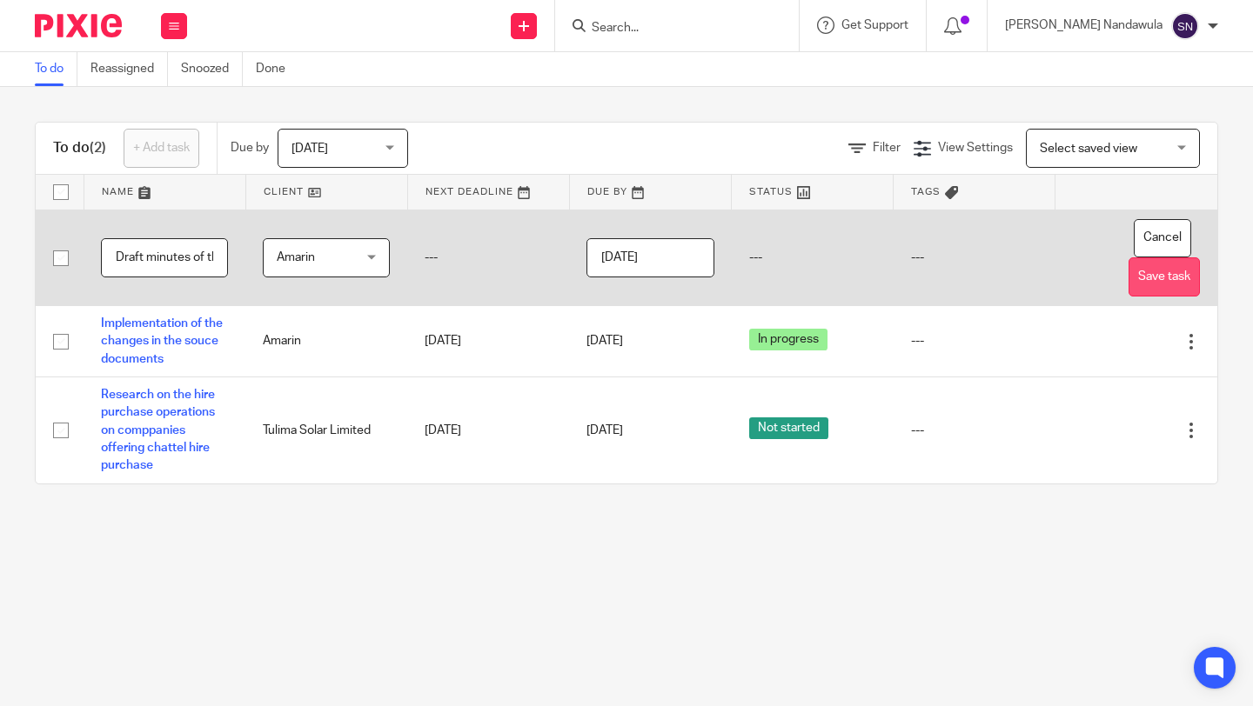
click at [1171, 275] on button "Save task" at bounding box center [1163, 276] width 71 height 39
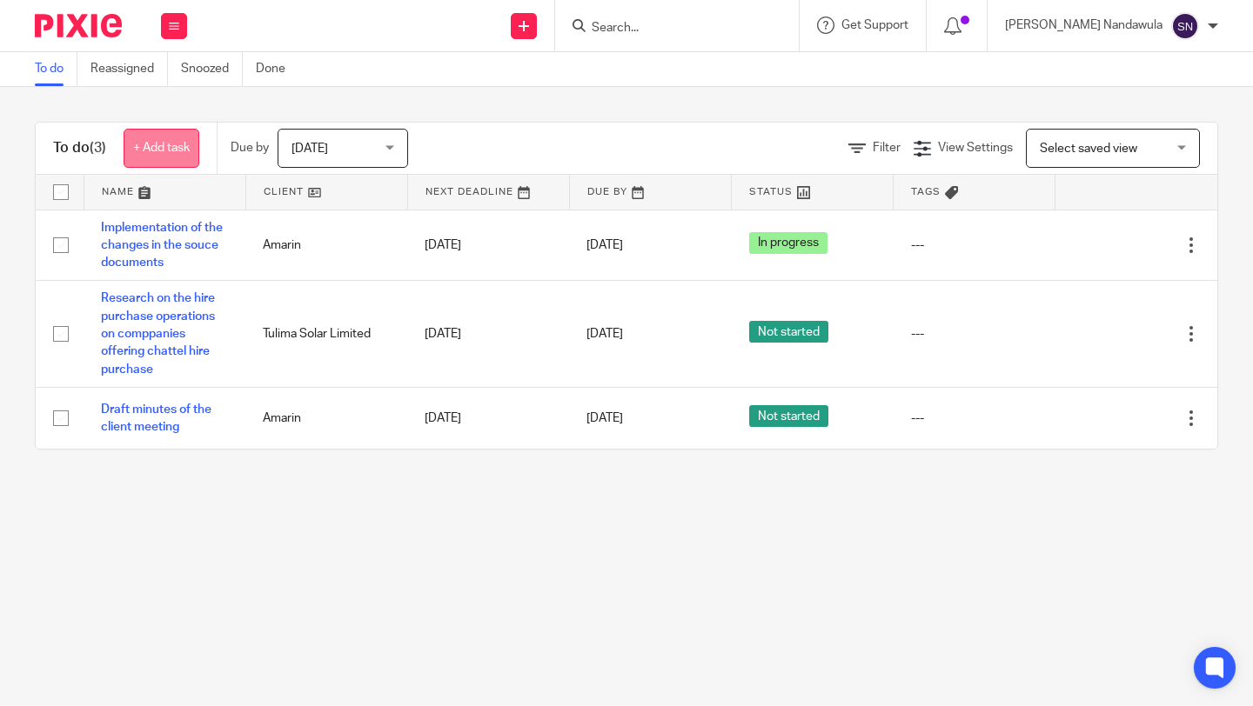
click at [166, 141] on link "+ Add task" at bounding box center [162, 148] width 76 height 39
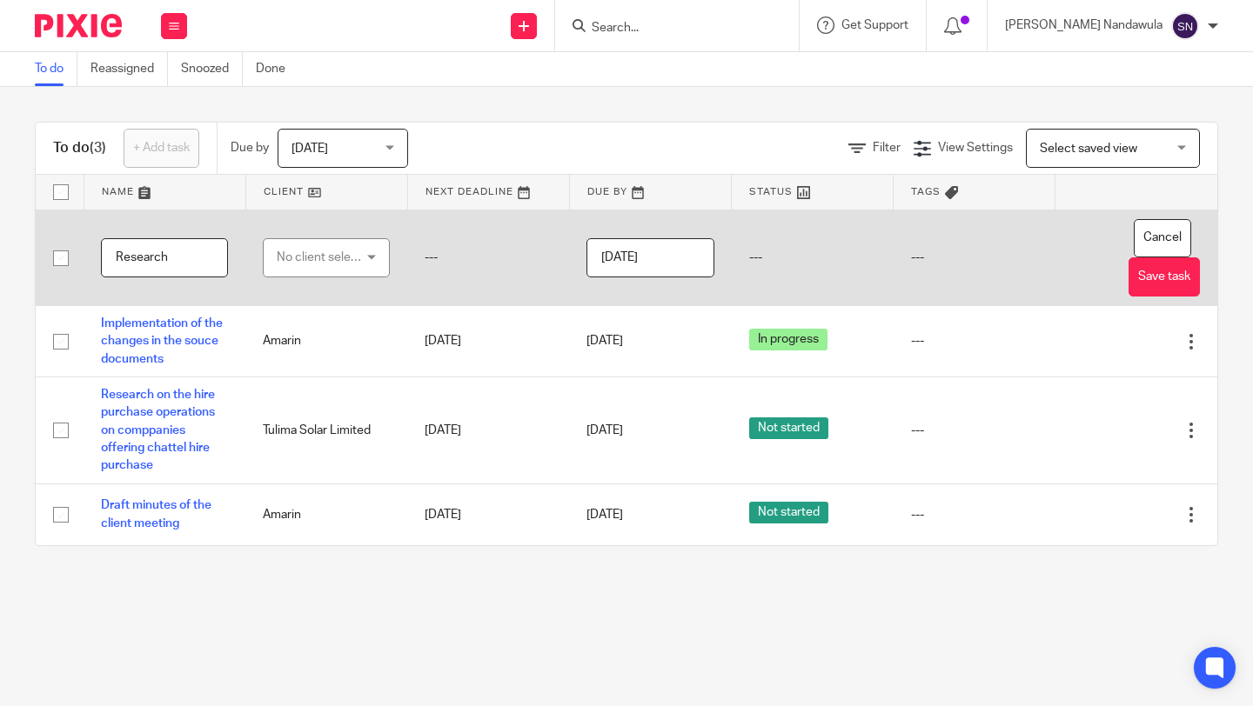
type input "Research"
click at [363, 263] on div "No client selected" at bounding box center [322, 257] width 90 height 37
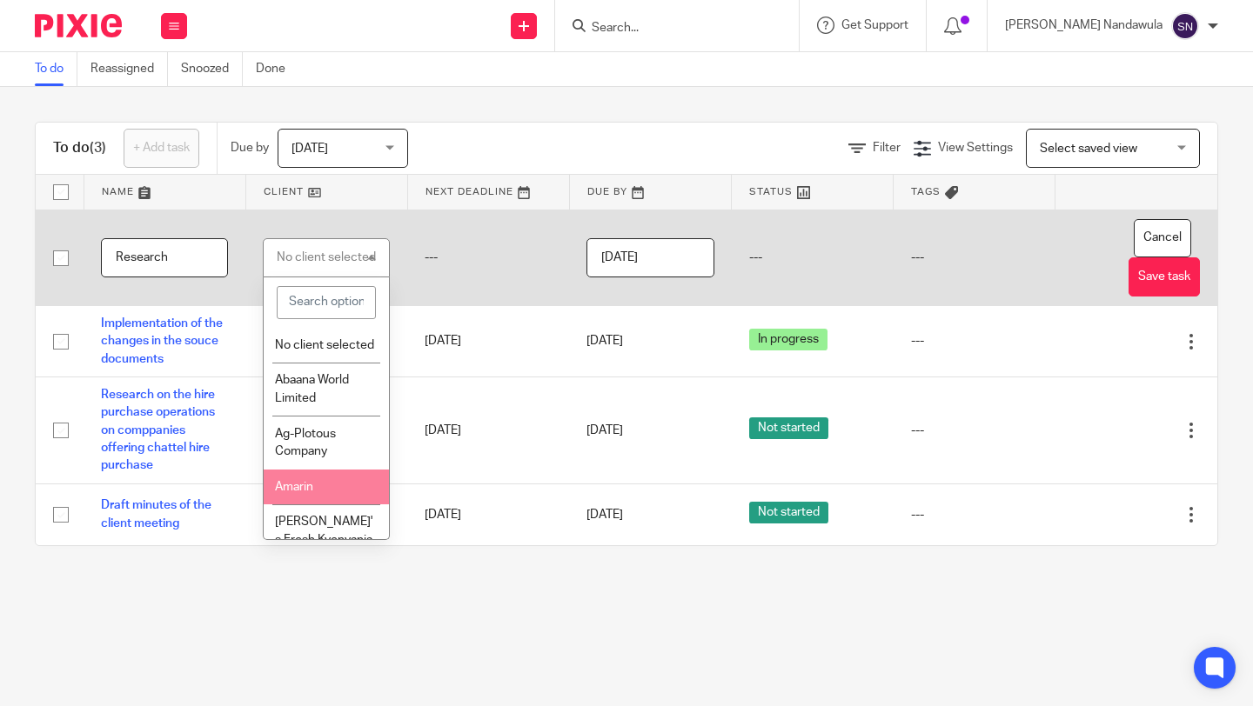
click at [378, 491] on li "Amarin" at bounding box center [326, 488] width 125 height 36
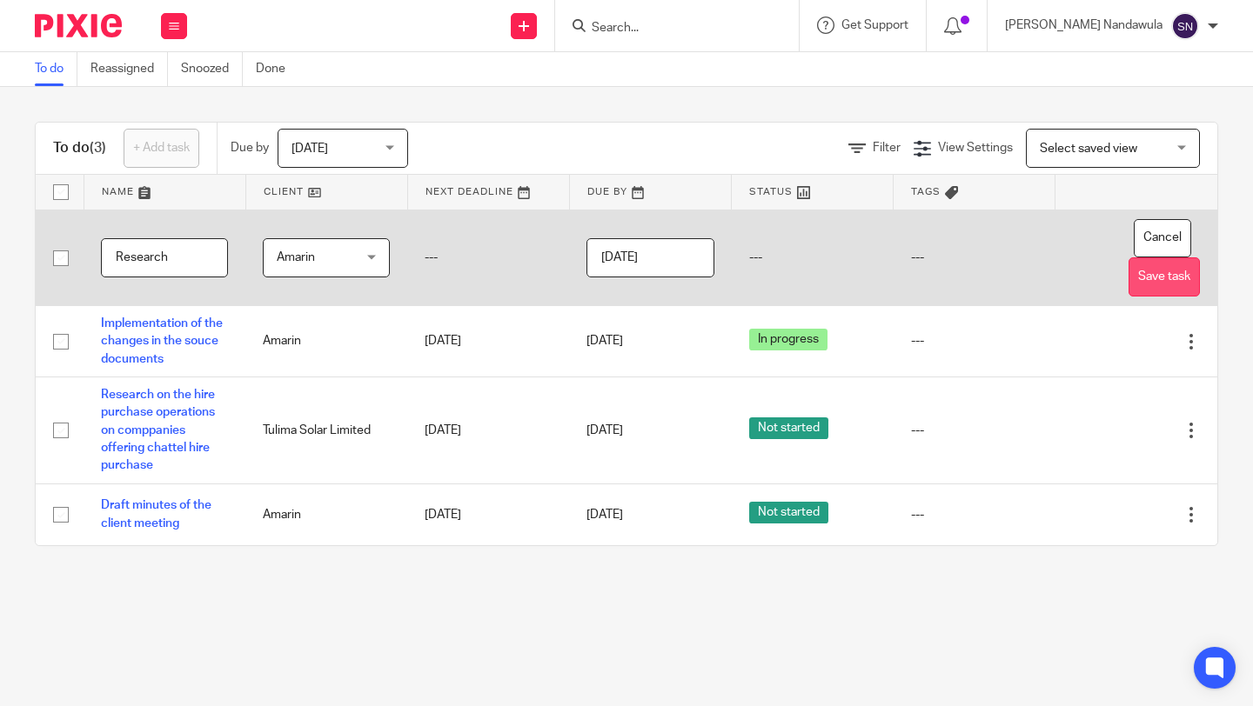
click at [1164, 273] on button "Save task" at bounding box center [1163, 276] width 71 height 39
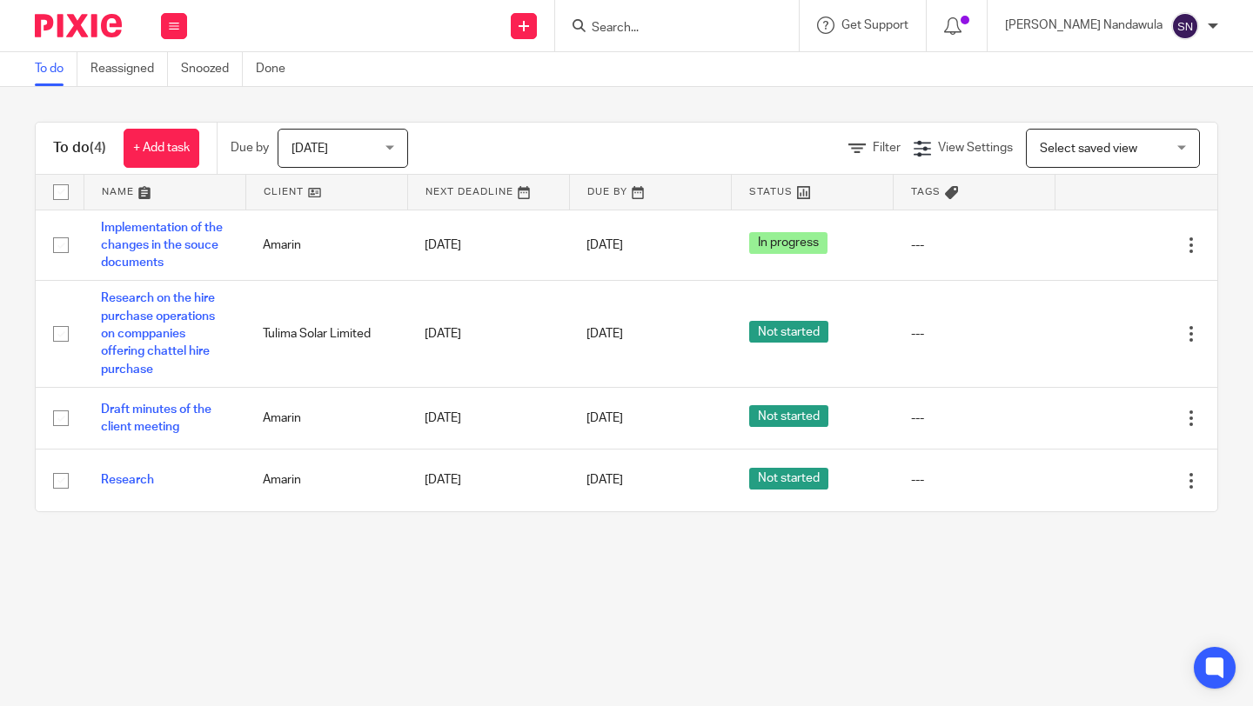
click at [752, 643] on main "To do Reassigned Snoozed Done To do (4) + Add task Due by [DATE] [DATE] [DATE] …" at bounding box center [626, 353] width 1253 height 706
